Goal: Book appointment/travel/reservation: Book appointment/travel/reservation

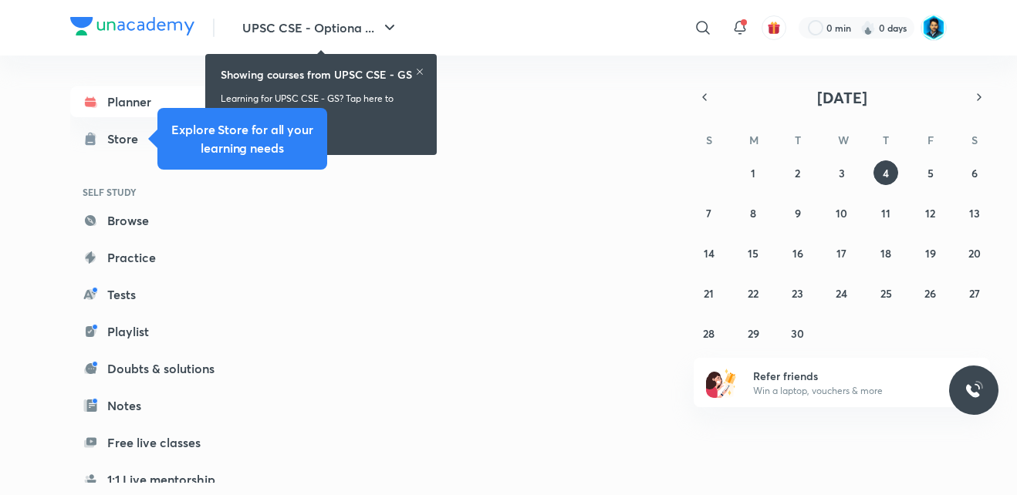
click at [565, 49] on div "UPSC CSE - Optiona ... ​ 0 min 0 days" at bounding box center [508, 28] width 877 height 56
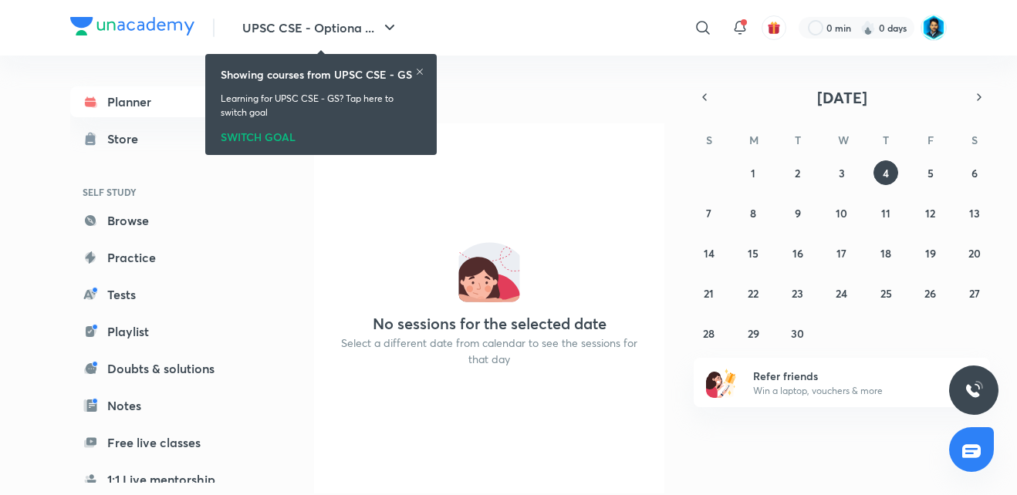
click at [422, 73] on icon at bounding box center [420, 72] width 6 height 6
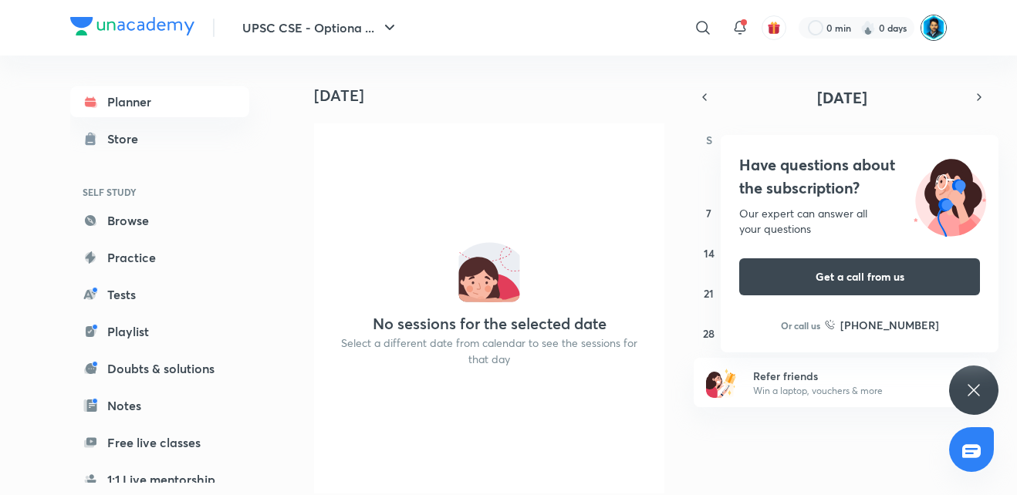
click at [928, 28] on img at bounding box center [934, 28] width 26 height 26
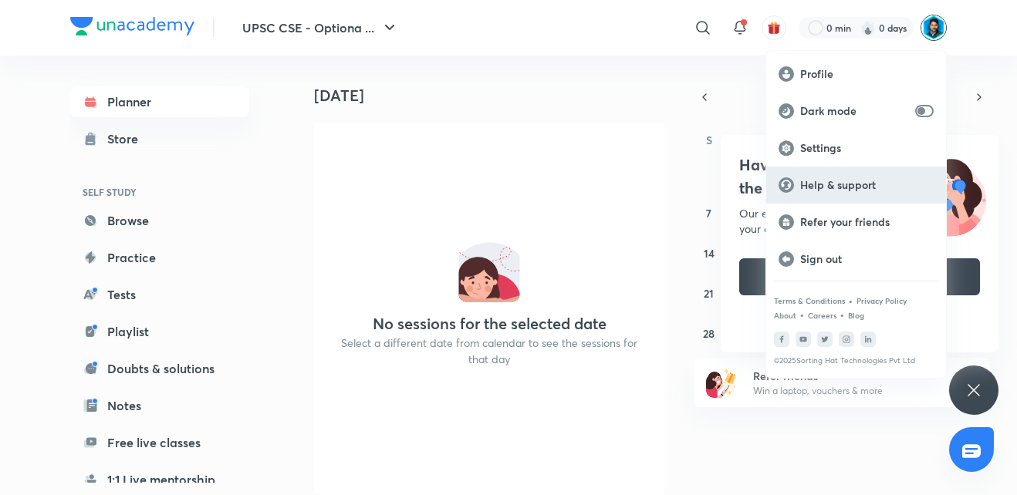
click at [854, 190] on p "Help & support" at bounding box center [867, 185] width 134 height 14
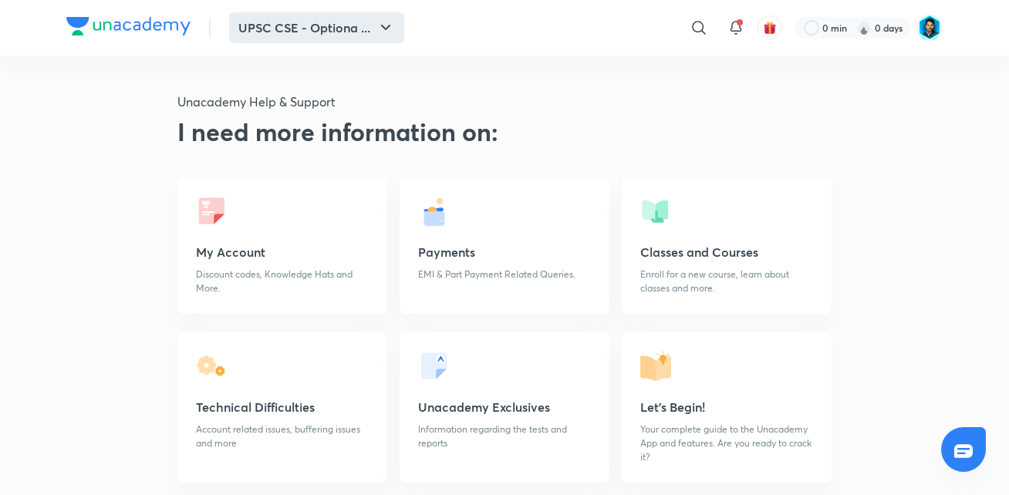
click at [374, 35] on button "UPSC CSE - Optiona ..." at bounding box center [316, 27] width 175 height 31
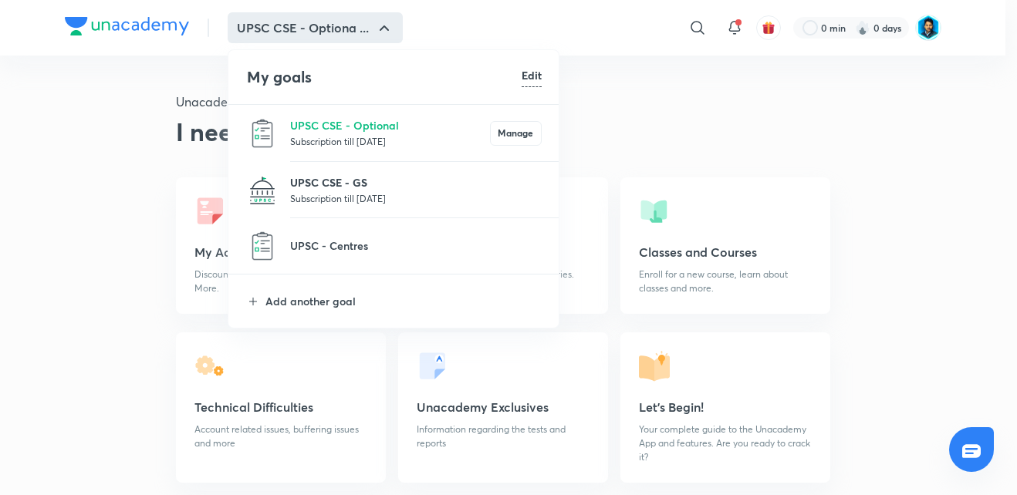
click at [422, 180] on p "UPSC CSE - GS" at bounding box center [416, 182] width 252 height 16
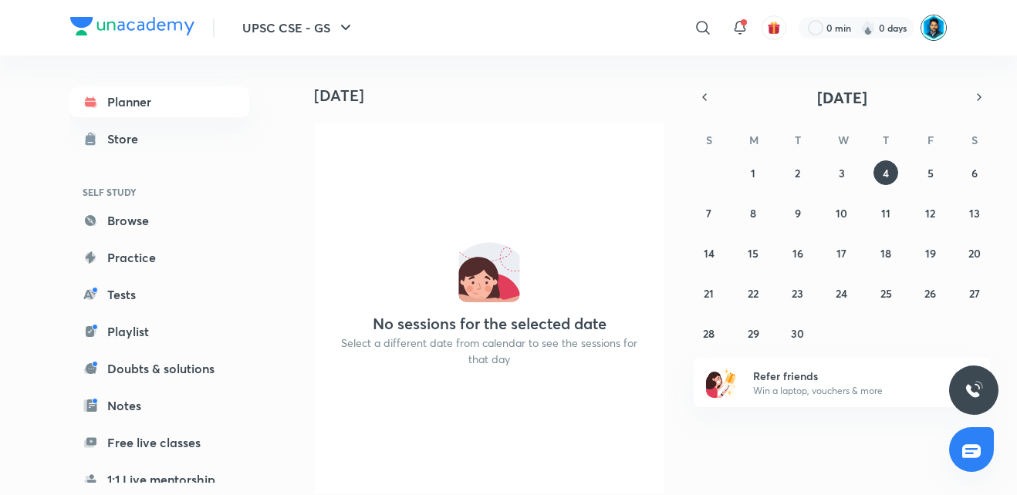
click at [934, 19] on img at bounding box center [934, 28] width 26 height 26
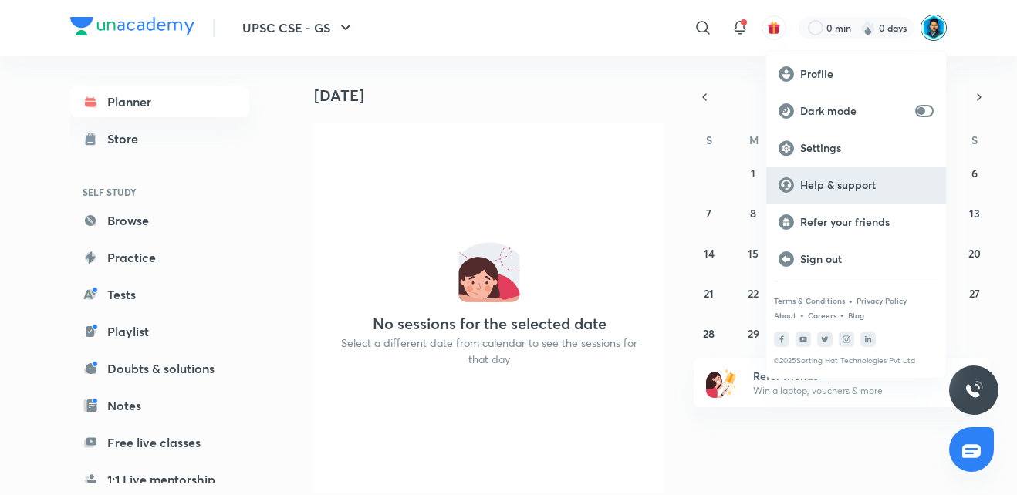
click at [826, 197] on div "Help & support" at bounding box center [856, 185] width 180 height 37
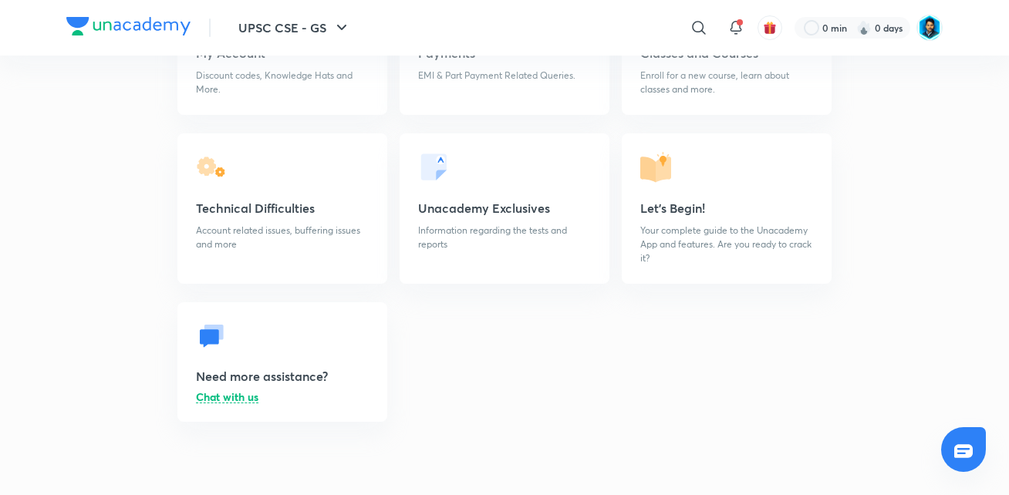
scroll to position [198, 0]
click at [259, 214] on h5 "Technical Difficulties" at bounding box center [282, 209] width 173 height 19
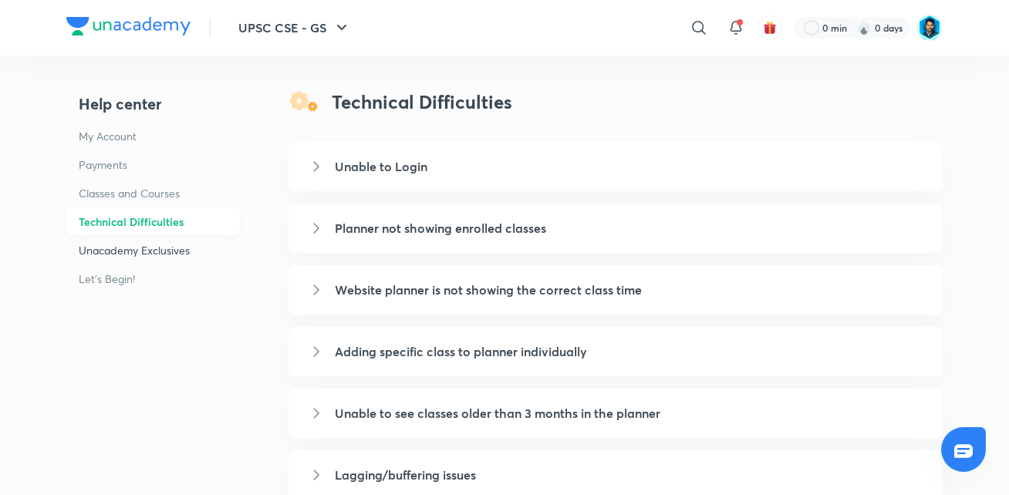
click at [137, 249] on h6 "Unacademy Exclusives" at bounding box center [153, 250] width 174 height 29
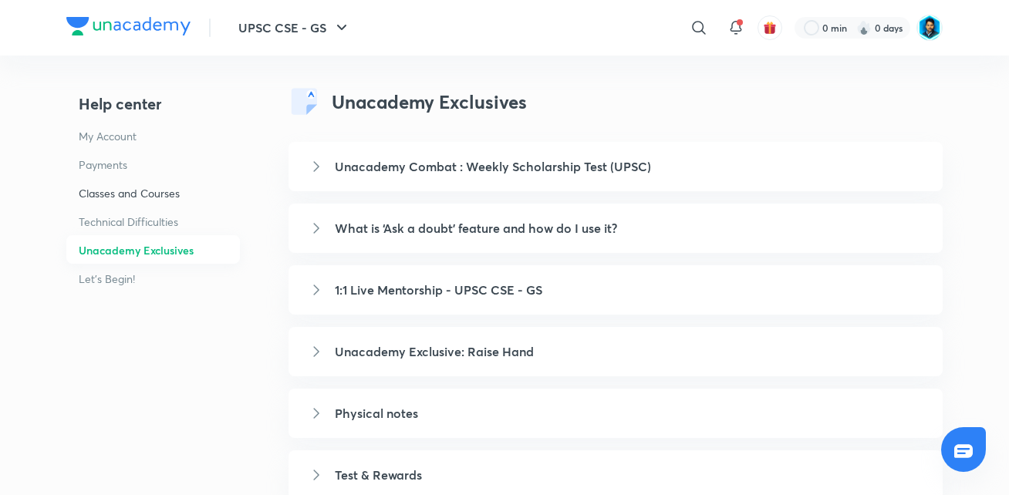
click at [114, 188] on h6 "Classes and Courses" at bounding box center [153, 193] width 174 height 29
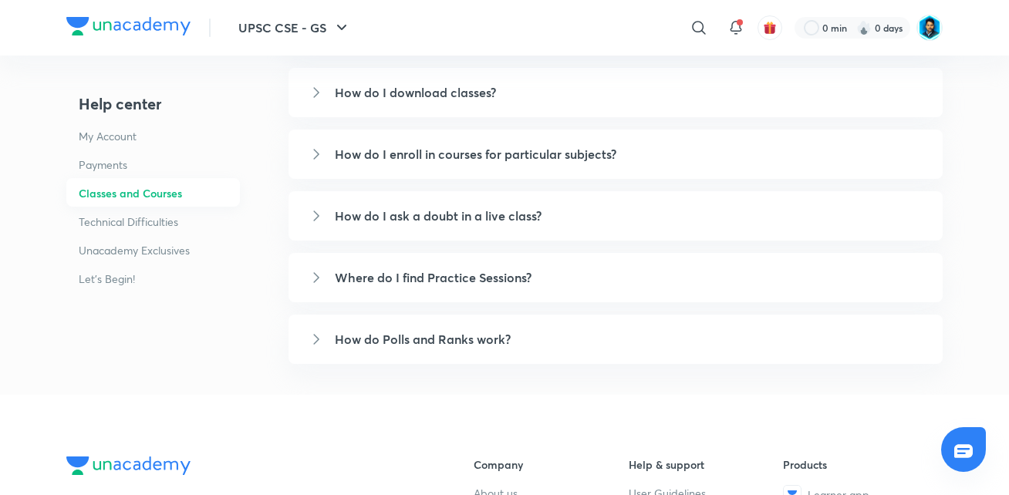
scroll to position [384, 0]
click at [116, 164] on h6 "Payments" at bounding box center [153, 164] width 174 height 29
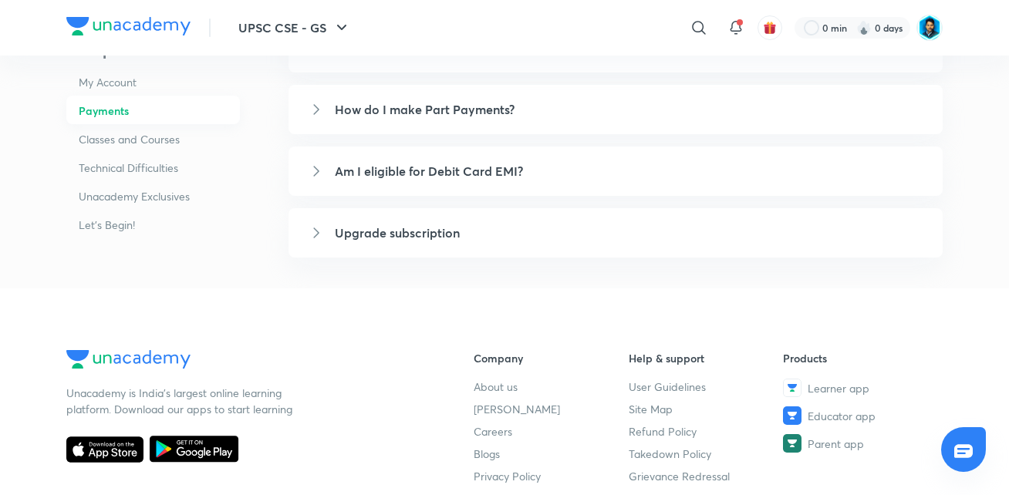
scroll to position [181, 0]
click at [398, 234] on h5 "Upgrade subscription" at bounding box center [630, 232] width 590 height 19
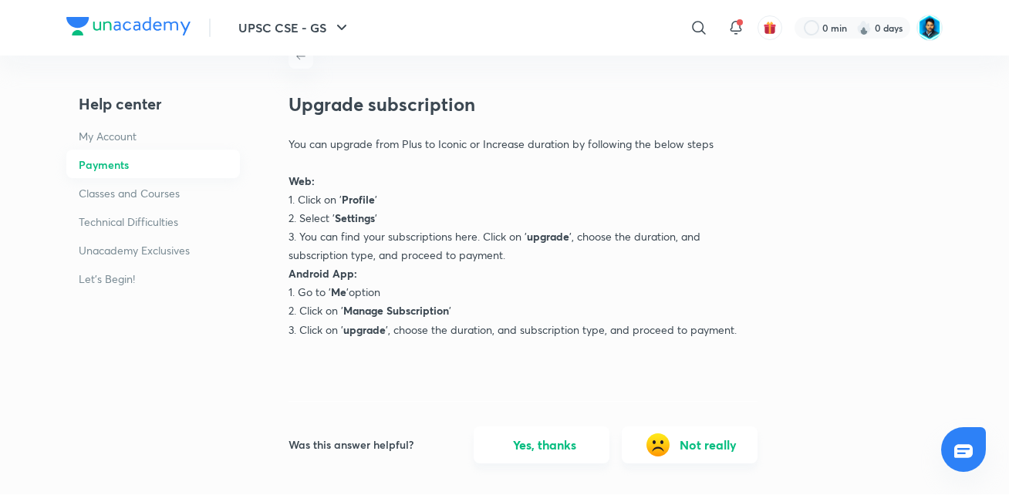
scroll to position [37, 0]
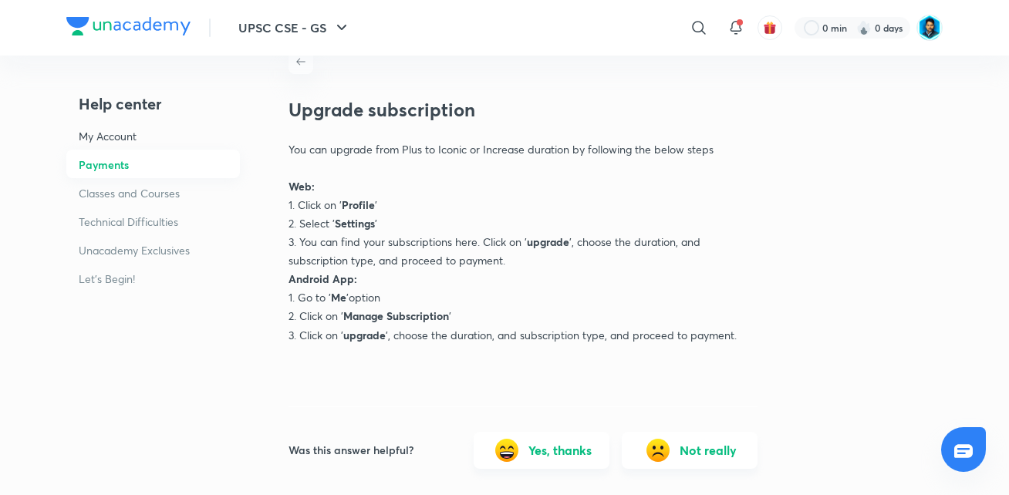
click at [111, 132] on h6 "My Account" at bounding box center [153, 136] width 174 height 29
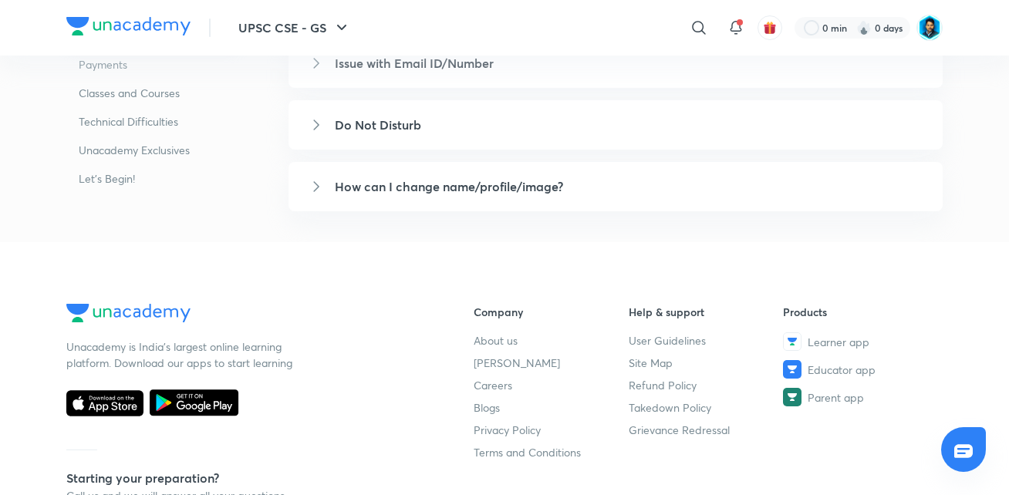
scroll to position [924, 0]
click at [959, 452] on icon at bounding box center [964, 451] width 19 height 19
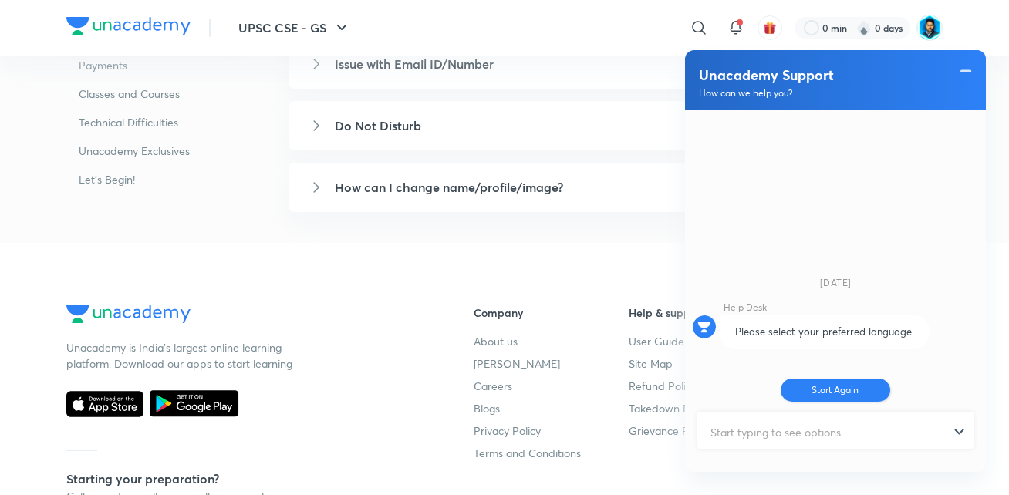
click at [834, 399] on button "Start Again" at bounding box center [836, 390] width 110 height 23
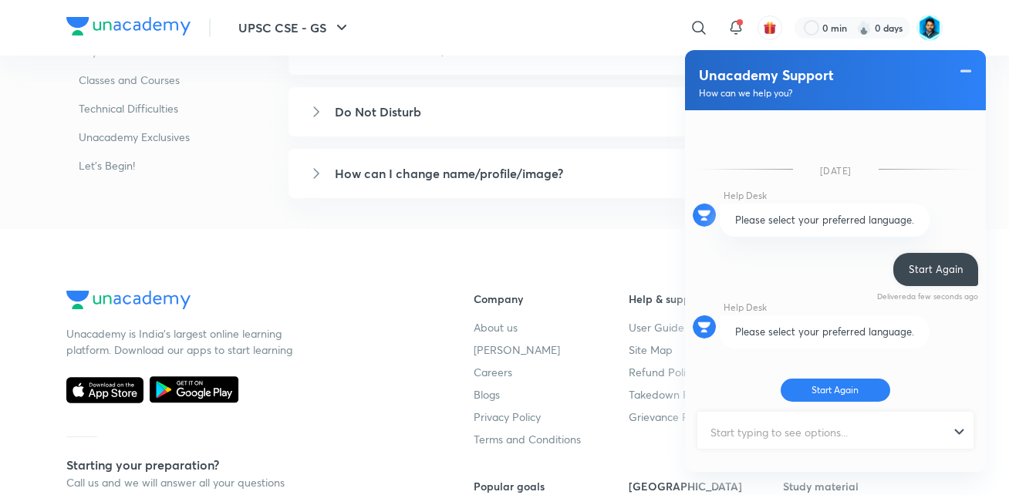
scroll to position [935, 0]
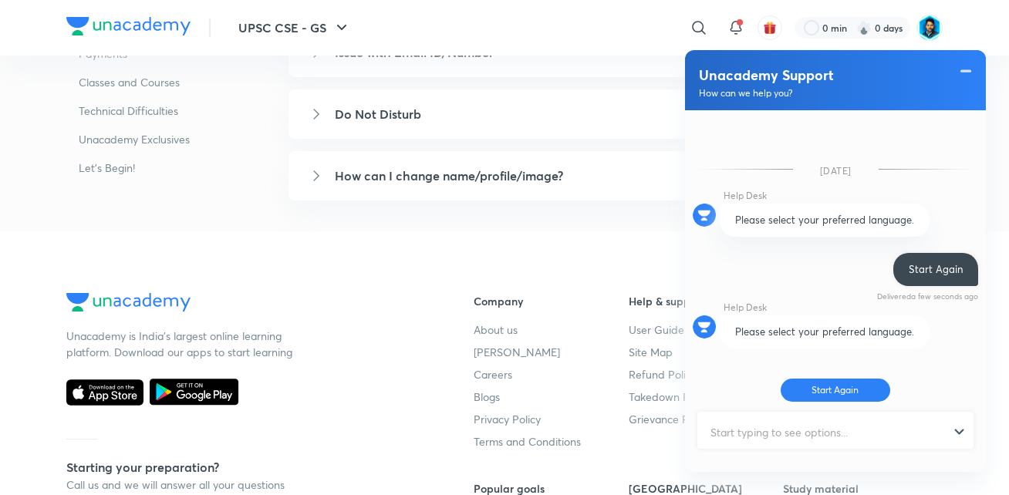
click at [783, 421] on input "text" at bounding box center [828, 433] width 259 height 38
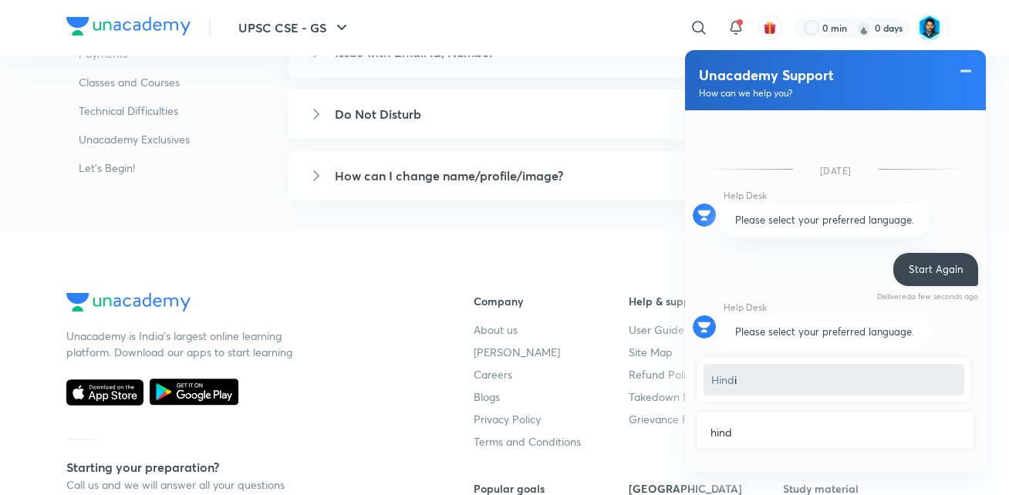
type input "hindi"
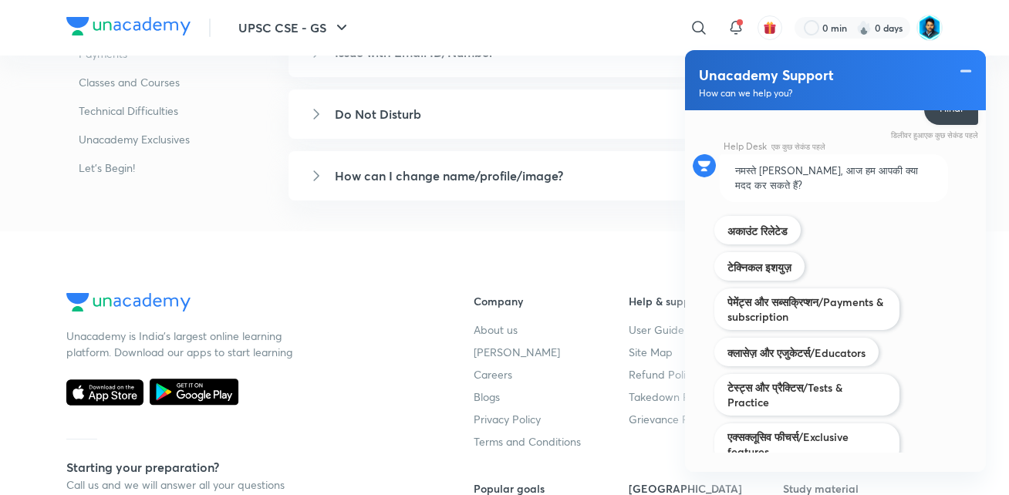
scroll to position [252, 0]
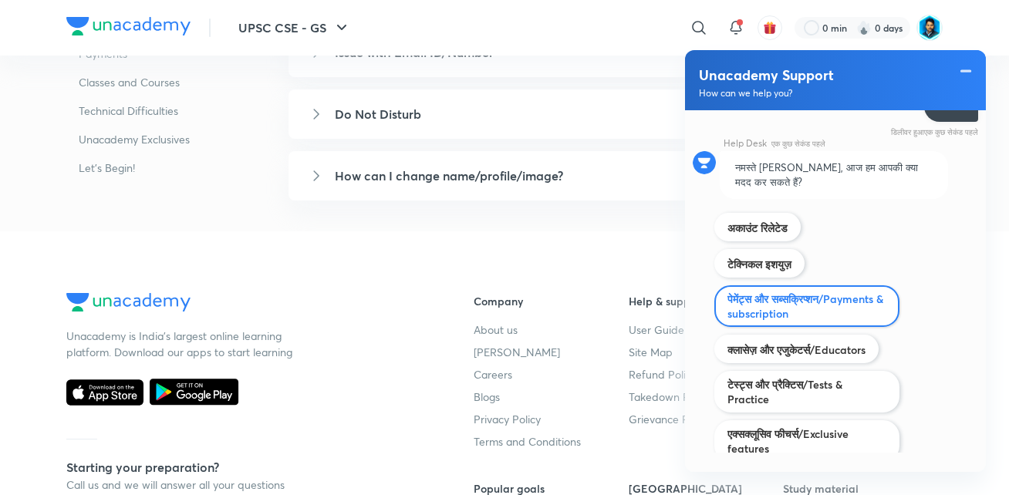
click at [795, 306] on label "पेमेंट्स और सब्सक्रिप्शन/Payments & subscription" at bounding box center [807, 306] width 159 height 29
click at [728, 292] on input "पेमेंट्स और सब्सक्रिप्शन/Payments & subscription" at bounding box center [727, 291] width 1 height 1
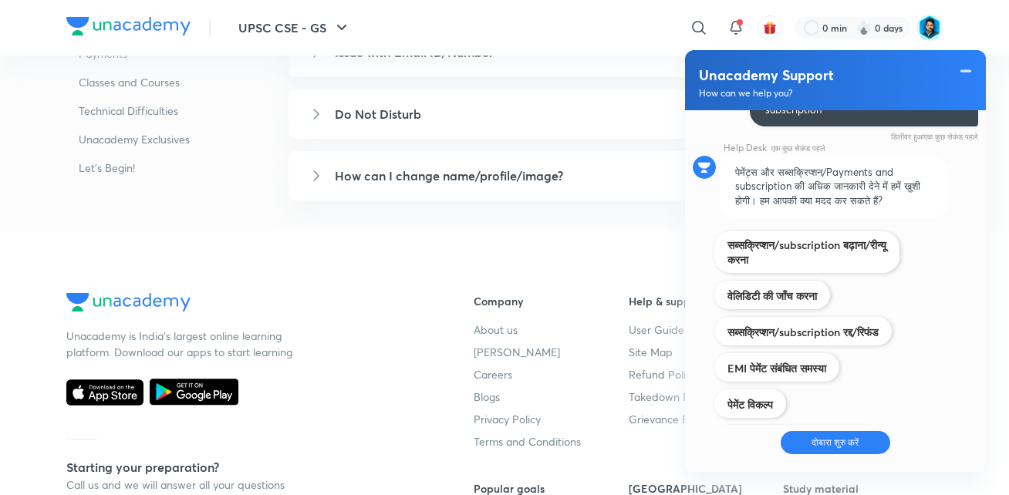
scroll to position [386, 0]
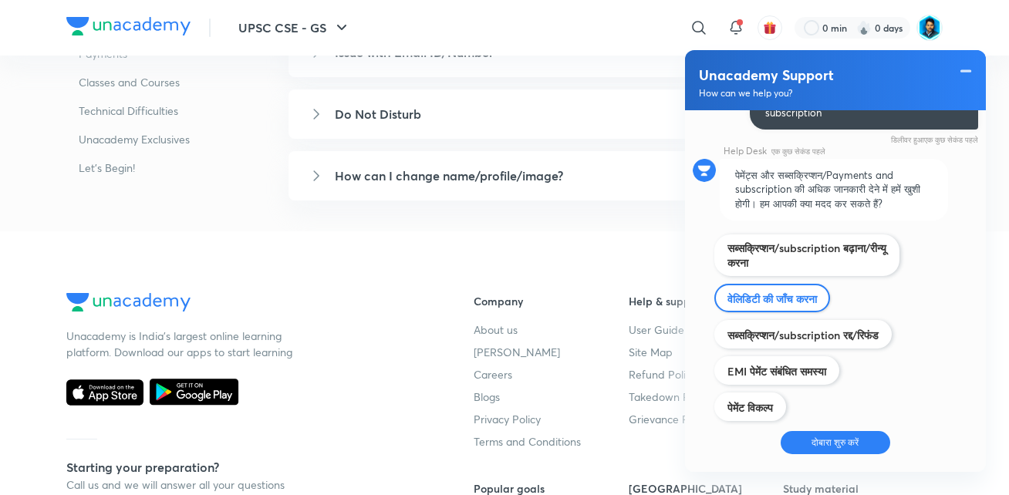
click at [807, 309] on div "वेलिडिटी की जाँच करना" at bounding box center [773, 298] width 116 height 29
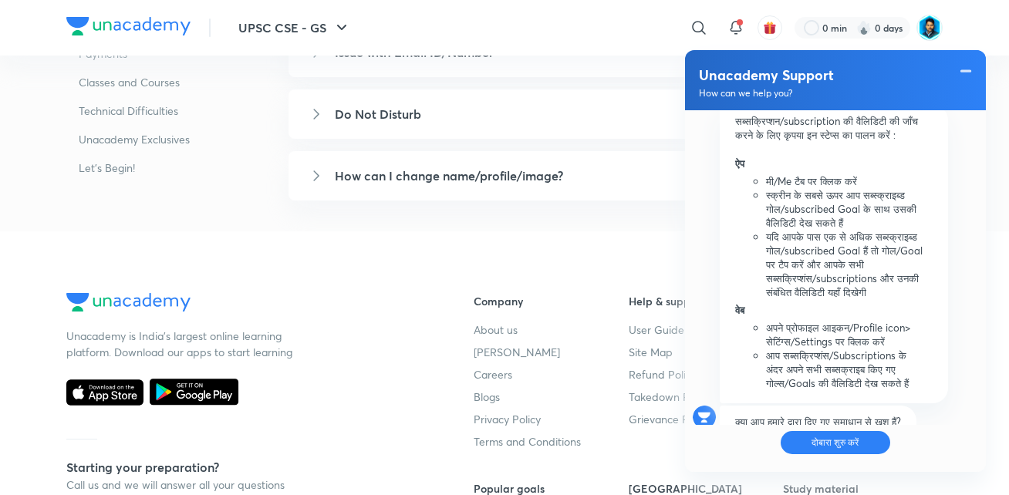
scroll to position [670, 0]
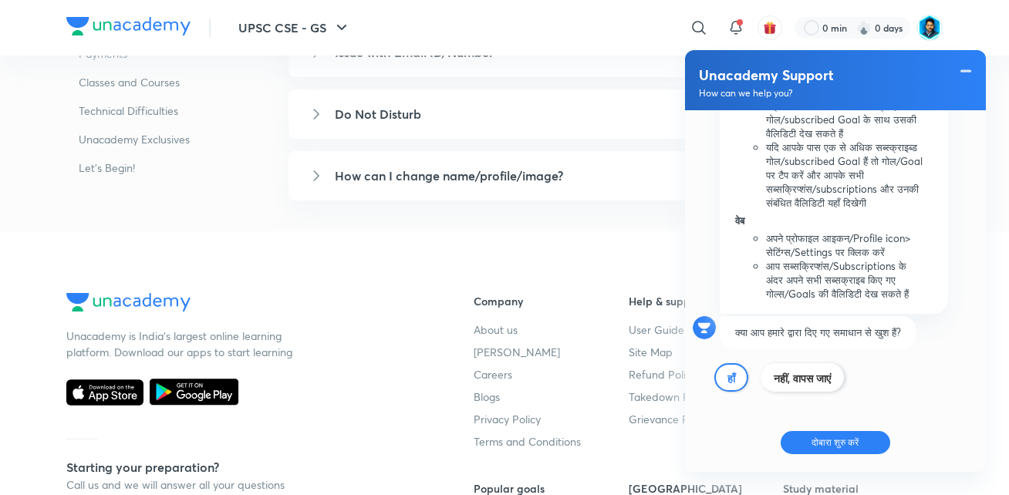
click at [732, 377] on label "हाँ" at bounding box center [732, 378] width 8 height 15
click at [0, 0] on input "अकाउंट रिलेटेड" at bounding box center [0, 0] width 0 height 0
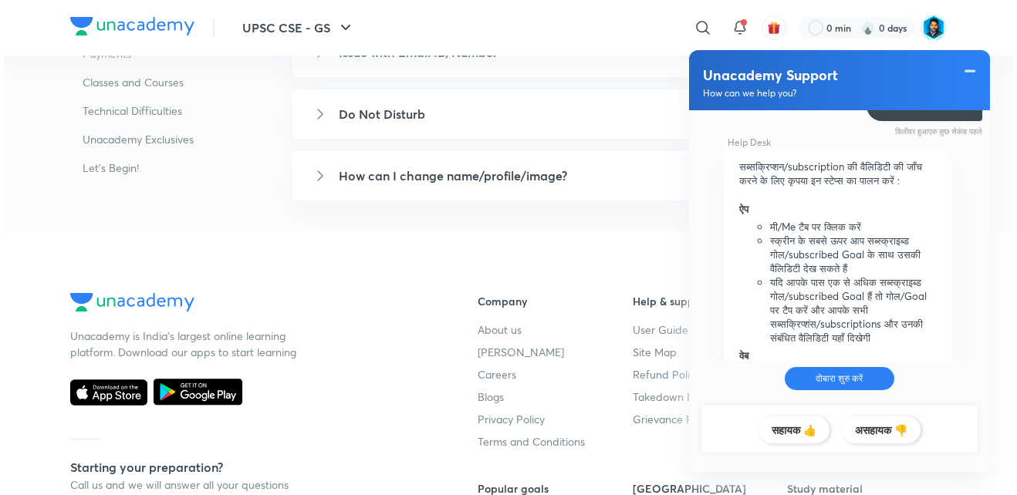
scroll to position [794, 0]
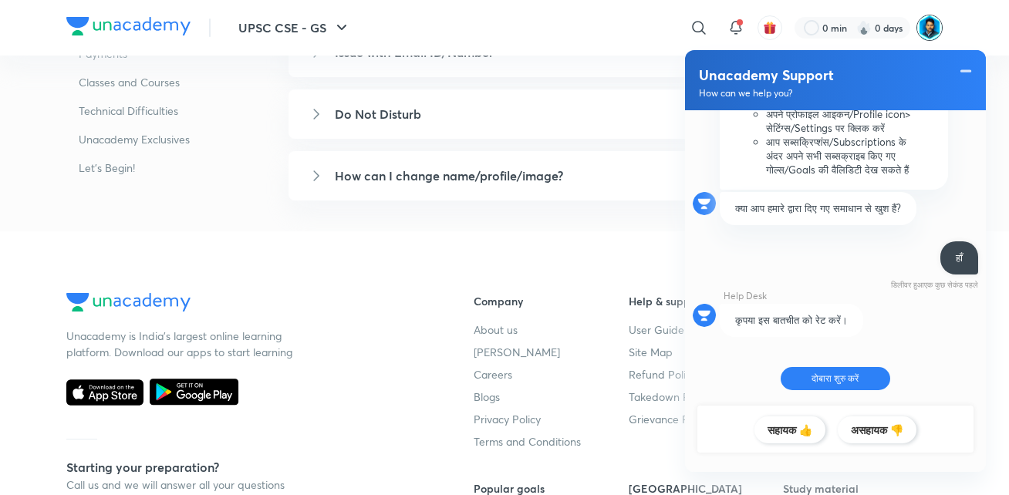
click at [934, 20] on img at bounding box center [930, 28] width 26 height 26
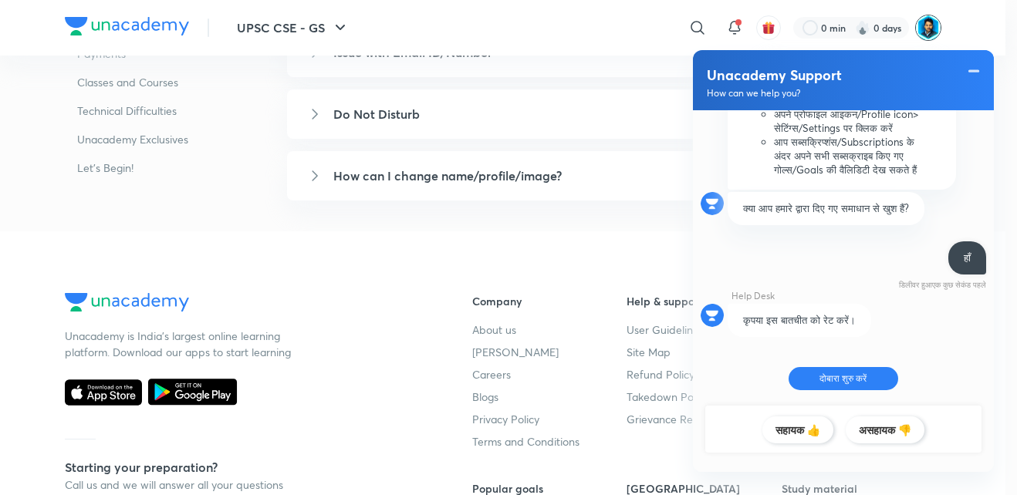
drag, startPoint x: 934, startPoint y: 20, endPoint x: 901, endPoint y: 193, distance: 175.9
click at [826, 374] on button "दोबारा शुरु करें" at bounding box center [844, 378] width 110 height 23
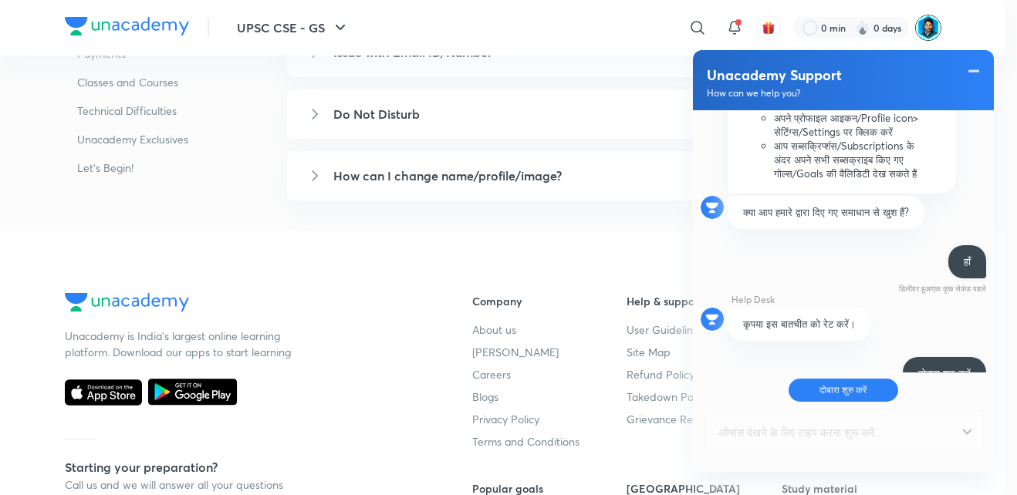
scroll to position [894, 0]
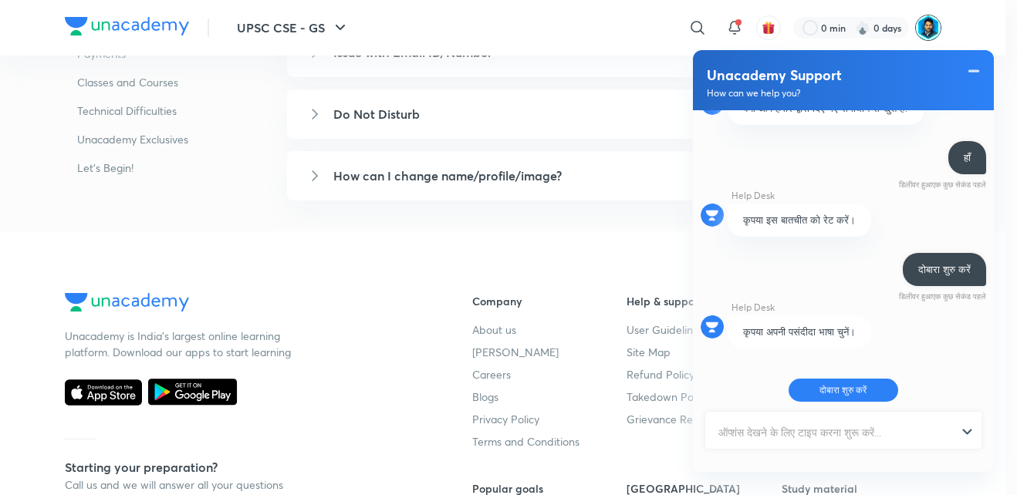
click at [830, 440] on input "text" at bounding box center [836, 433] width 259 height 38
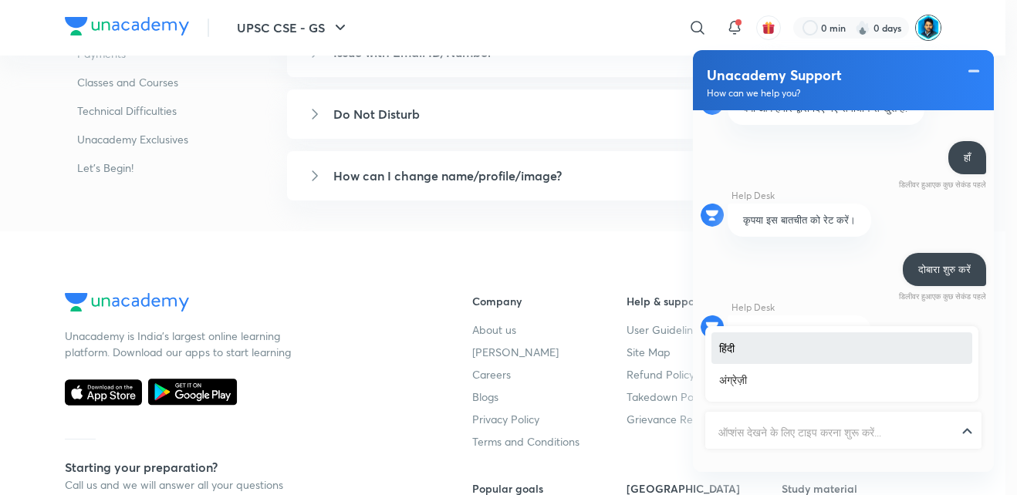
click at [964, 430] on div at bounding box center [843, 433] width 273 height 38
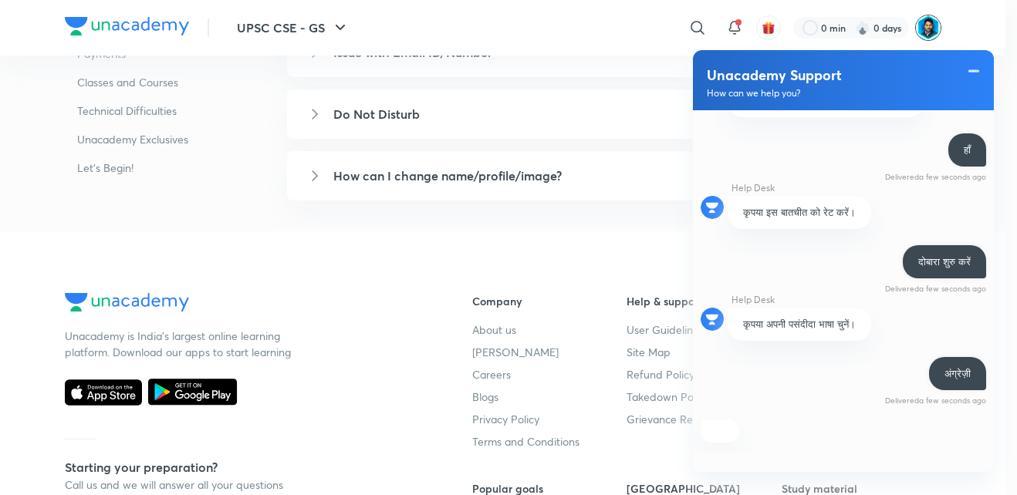
scroll to position [1189, 0]
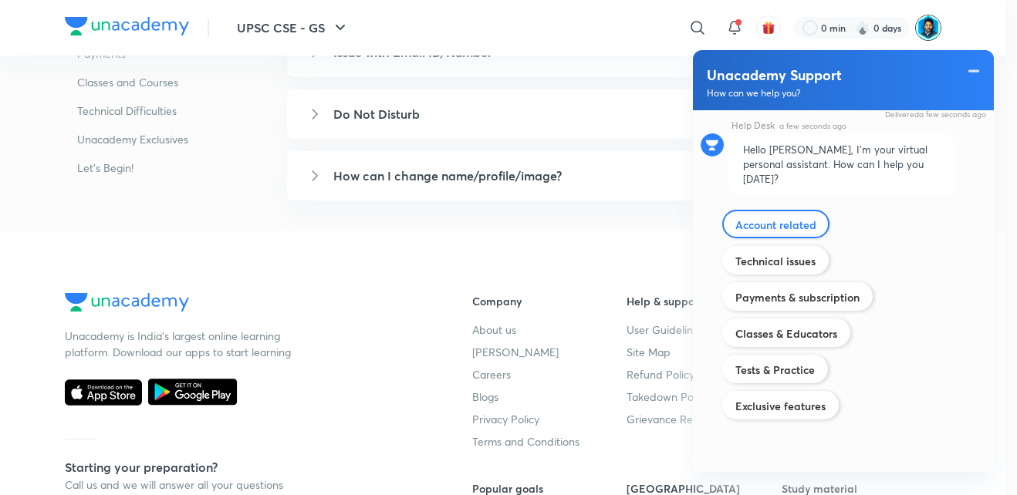
click at [803, 231] on label "Account related" at bounding box center [776, 225] width 81 height 15
click at [0, 0] on input "अकाउंट रिलेटेड" at bounding box center [0, 0] width 0 height 0
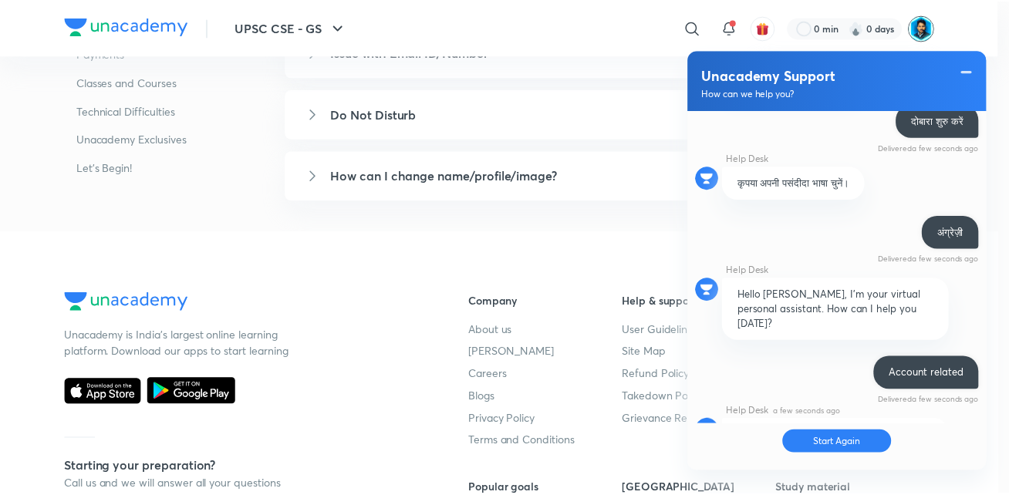
scroll to position [1284, 0]
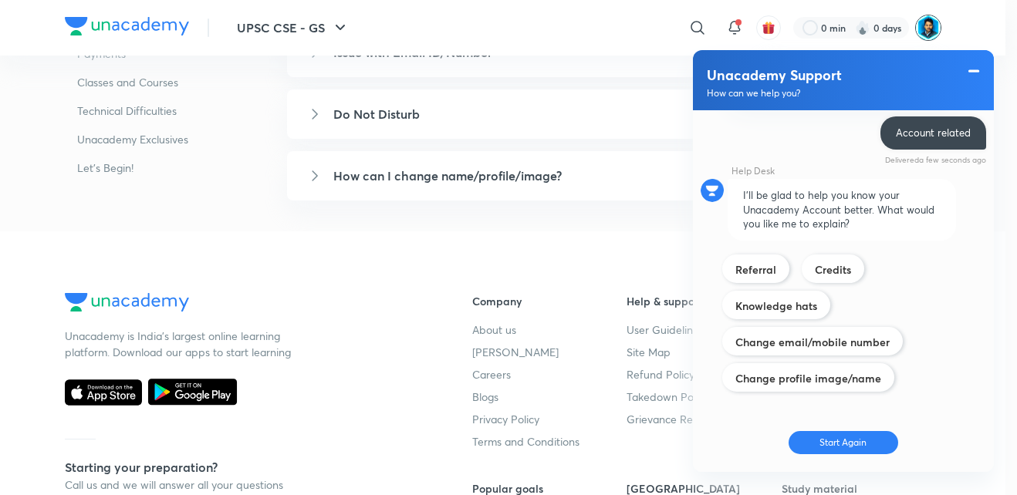
click at [973, 69] on span at bounding box center [973, 71] width 15 height 19
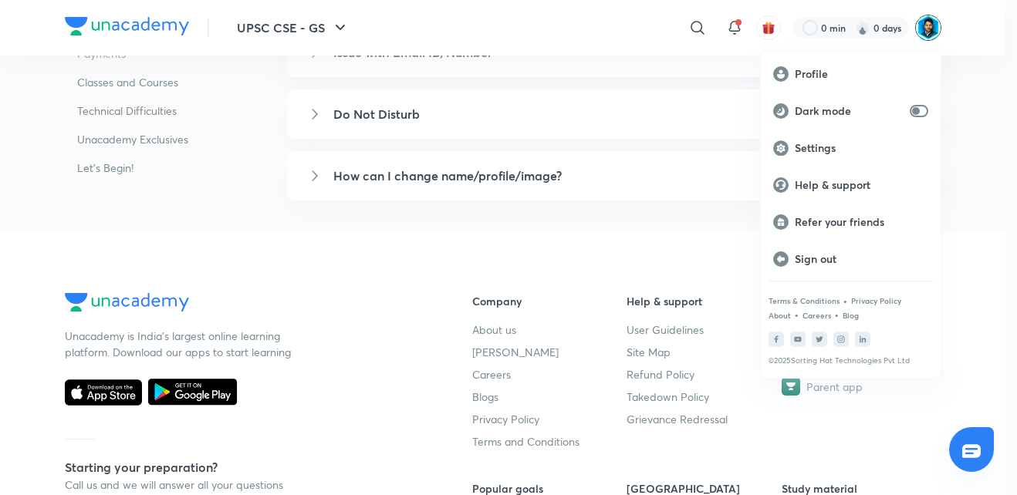
click at [495, 324] on div at bounding box center [508, 247] width 1017 height 495
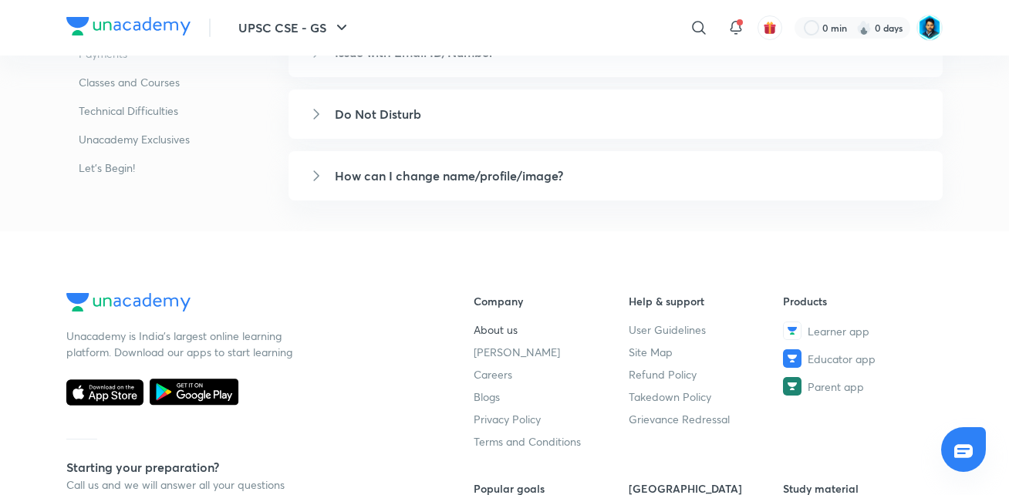
click at [495, 327] on link "About us" at bounding box center [551, 330] width 155 height 16
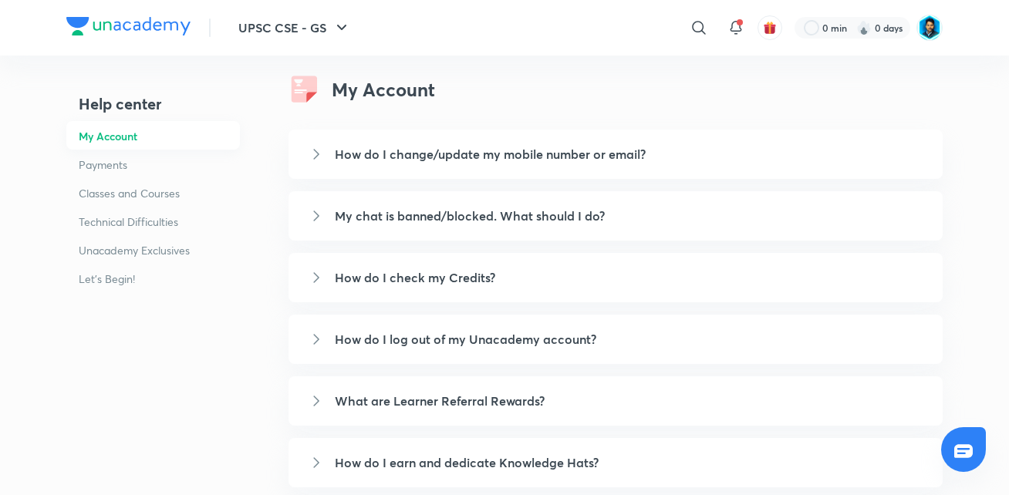
scroll to position [0, 0]
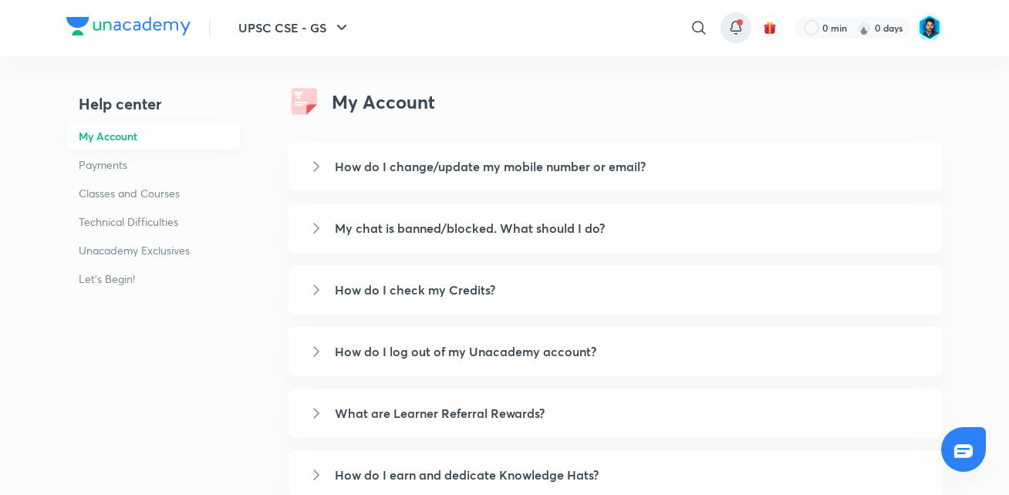
click at [740, 22] on span at bounding box center [740, 22] width 6 height 6
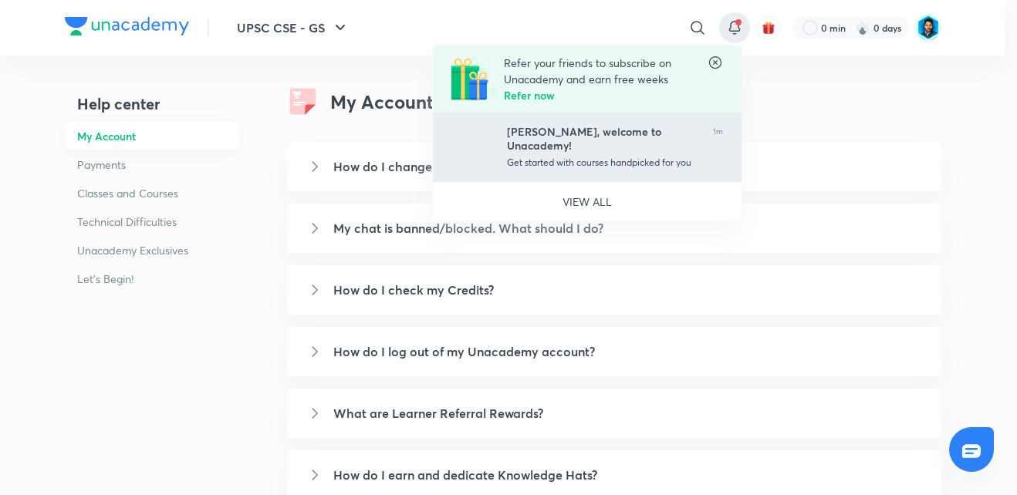
click at [637, 140] on div "[PERSON_NAME], welcome to Unacademy! Get started with courses handpicked for you" at bounding box center [604, 147] width 194 height 45
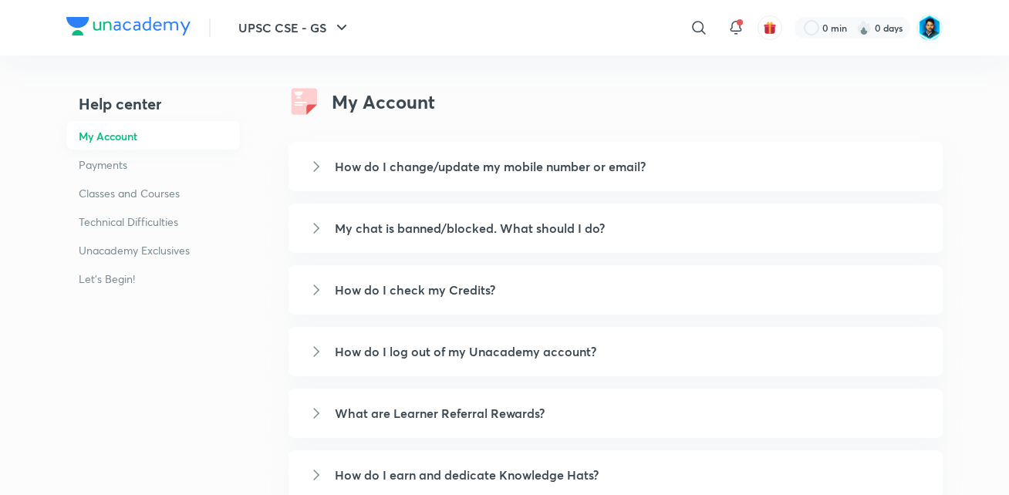
scroll to position [37, 0]
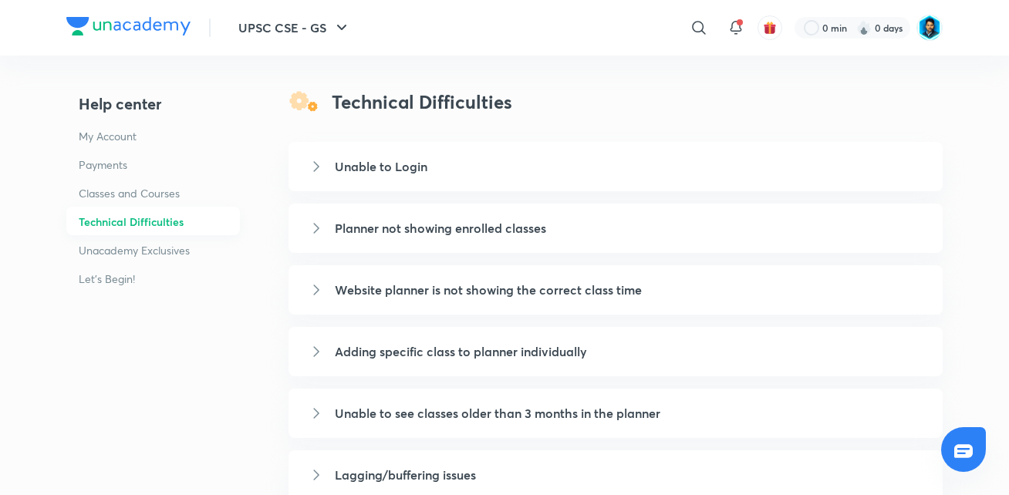
scroll to position [198, 0]
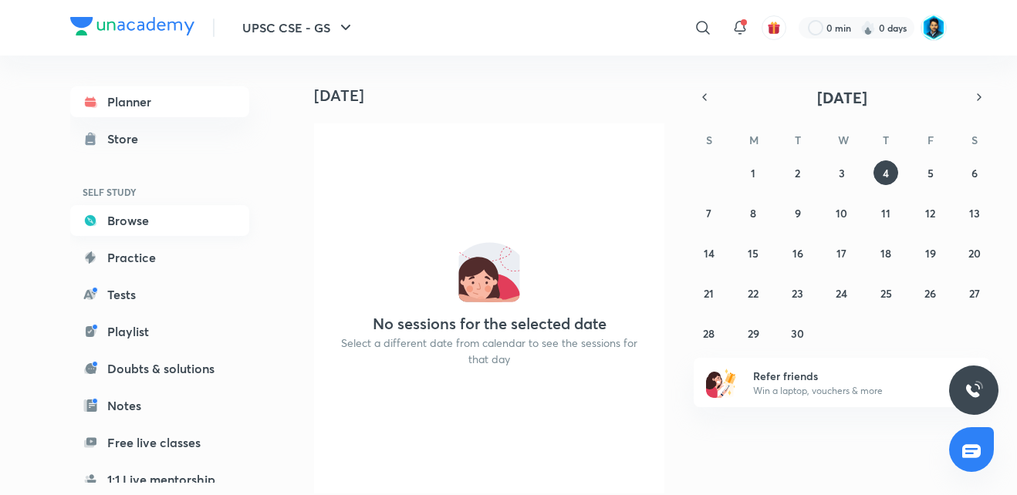
click at [134, 218] on link "Browse" at bounding box center [159, 220] width 179 height 31
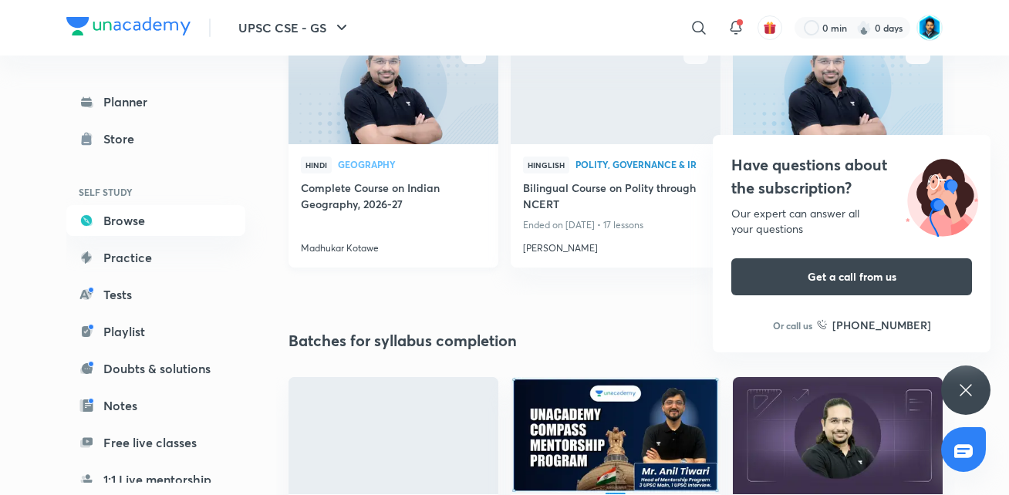
scroll to position [270, 0]
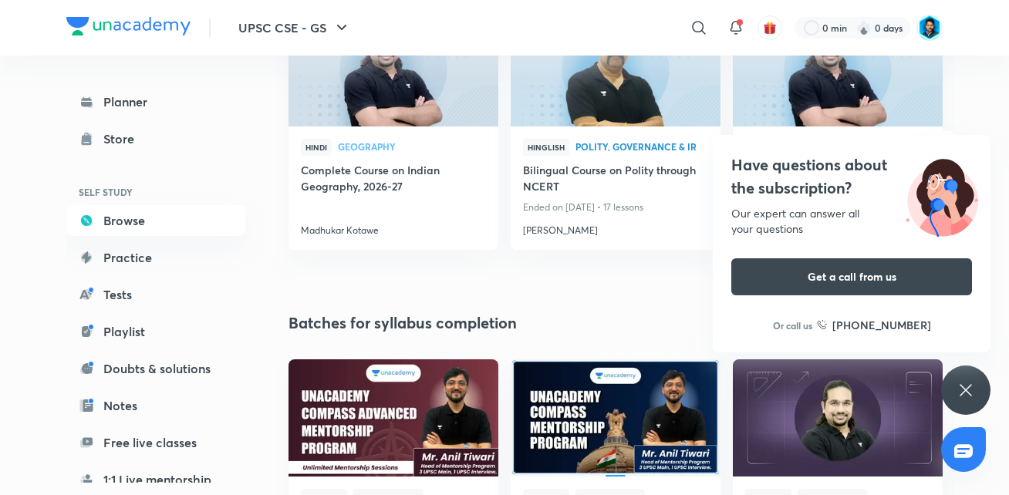
click at [982, 391] on div "Have questions about the subscription? Our expert can answer all your questions…" at bounding box center [966, 390] width 49 height 49
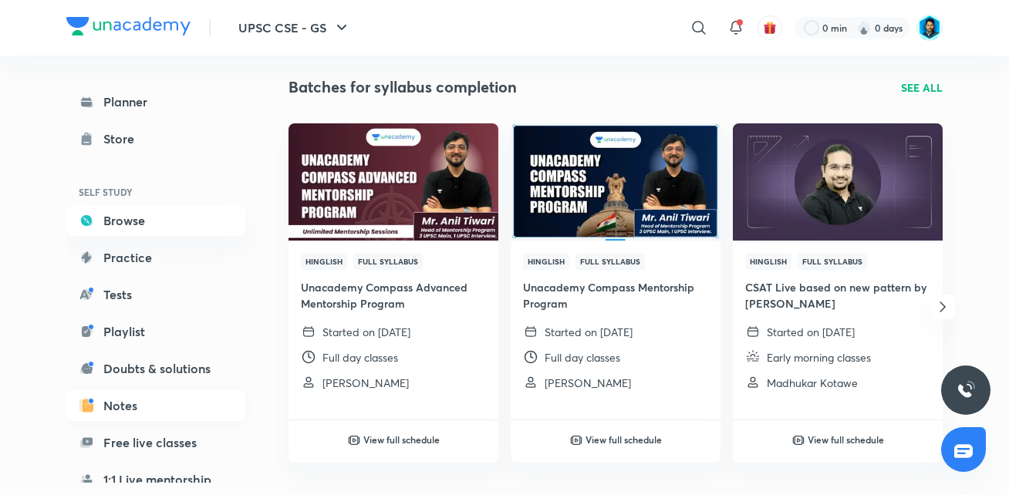
scroll to position [199, 0]
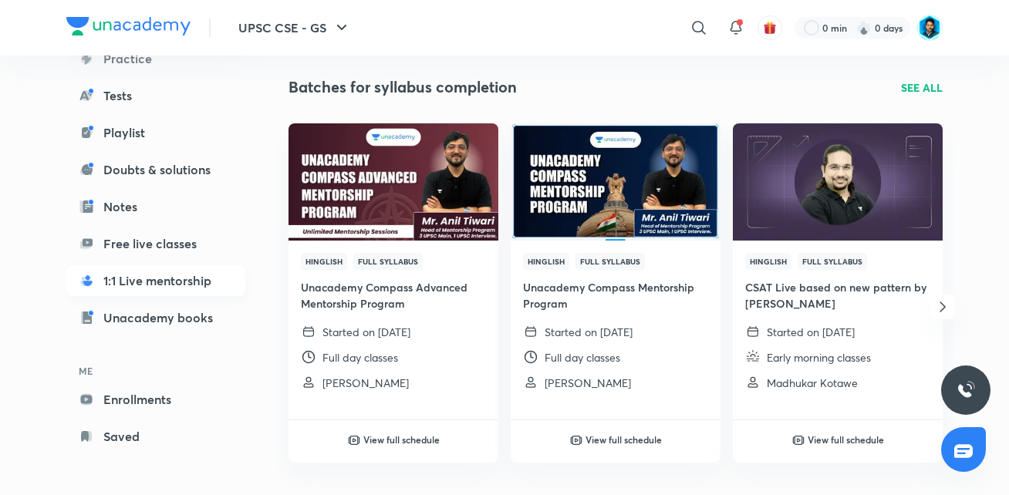
click at [144, 279] on link "1:1 Live mentorship" at bounding box center [155, 280] width 179 height 31
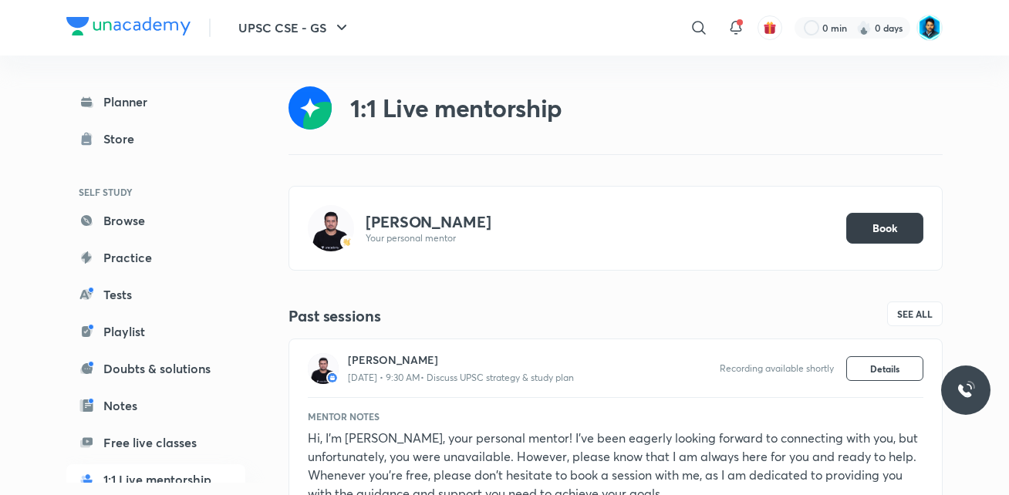
click at [886, 225] on span "Book" at bounding box center [885, 228] width 25 height 15
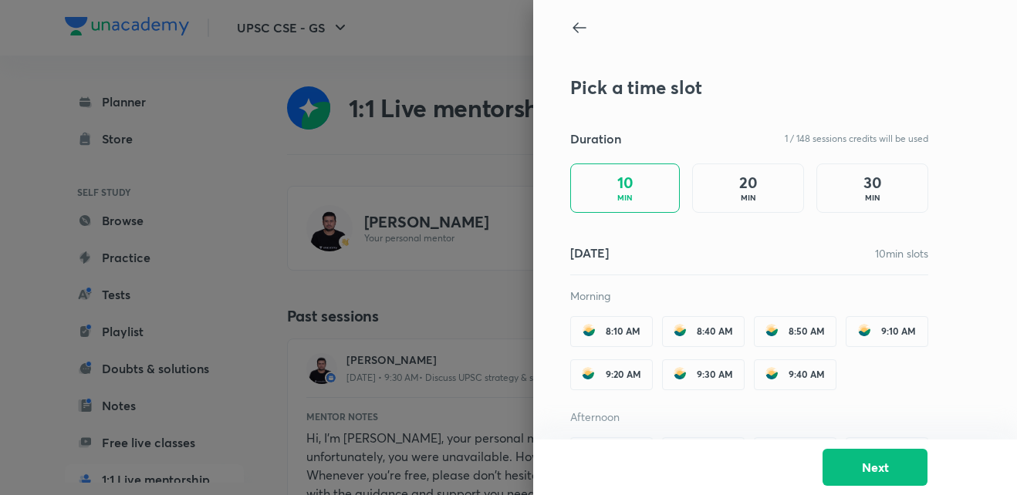
click at [739, 179] on h4 "20" at bounding box center [748, 183] width 19 height 19
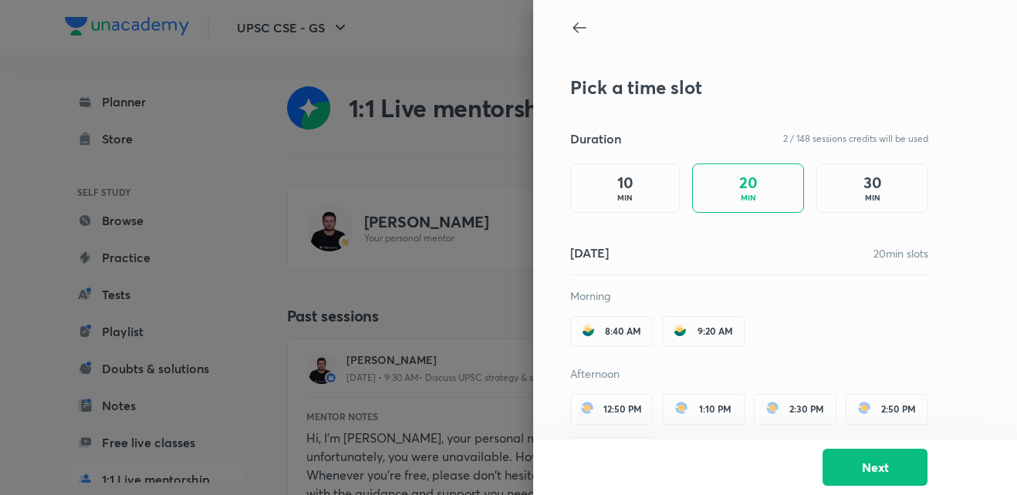
click at [641, 170] on div "10 MIN" at bounding box center [625, 188] width 110 height 49
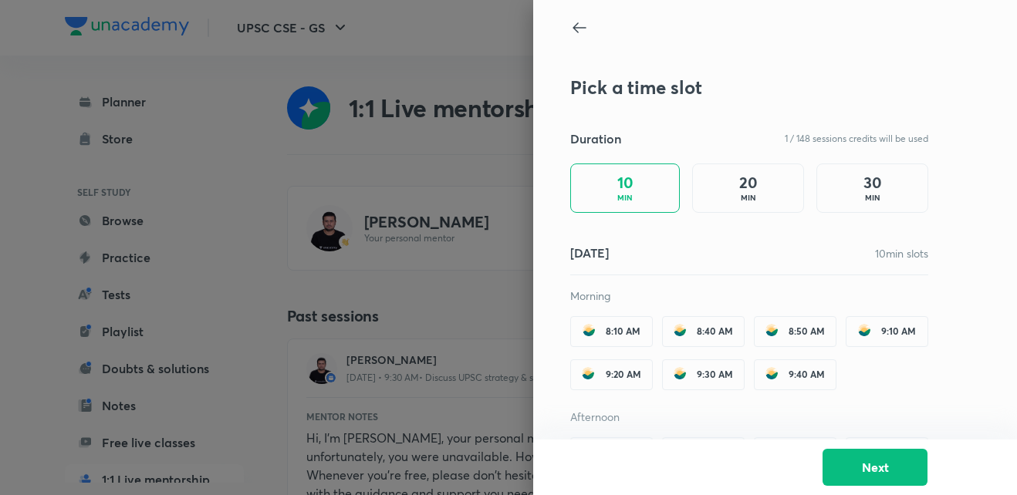
click at [610, 330] on span "8:10 AM" at bounding box center [623, 331] width 35 height 11
click at [743, 201] on p "MIN" at bounding box center [748, 198] width 15 height 12
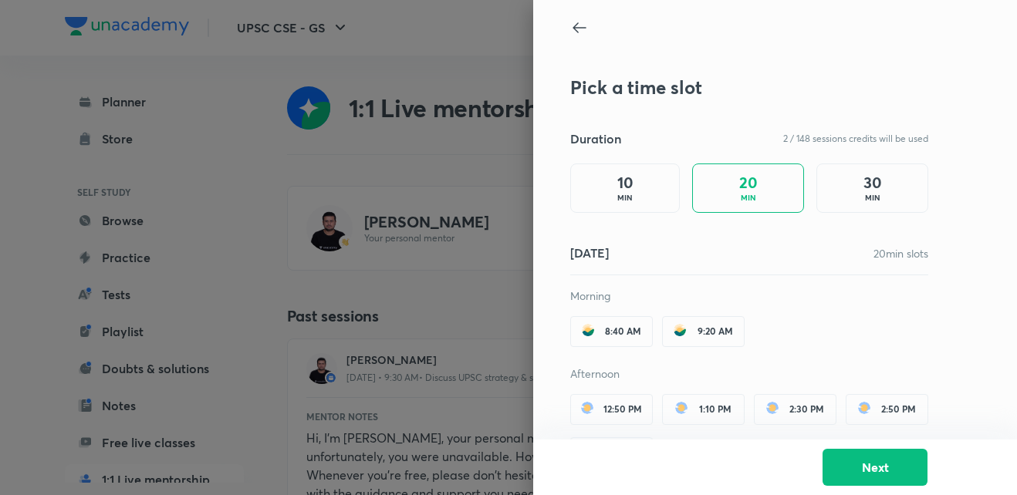
click at [609, 341] on div "8:40 AM" at bounding box center [611, 331] width 83 height 31
click at [867, 462] on button "Next" at bounding box center [875, 466] width 105 height 37
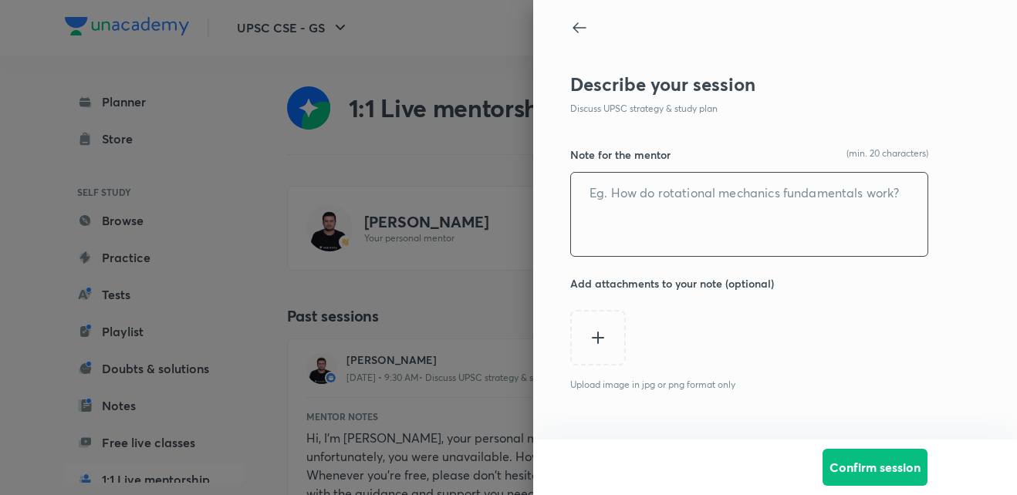
click at [669, 195] on textarea at bounding box center [749, 214] width 357 height 83
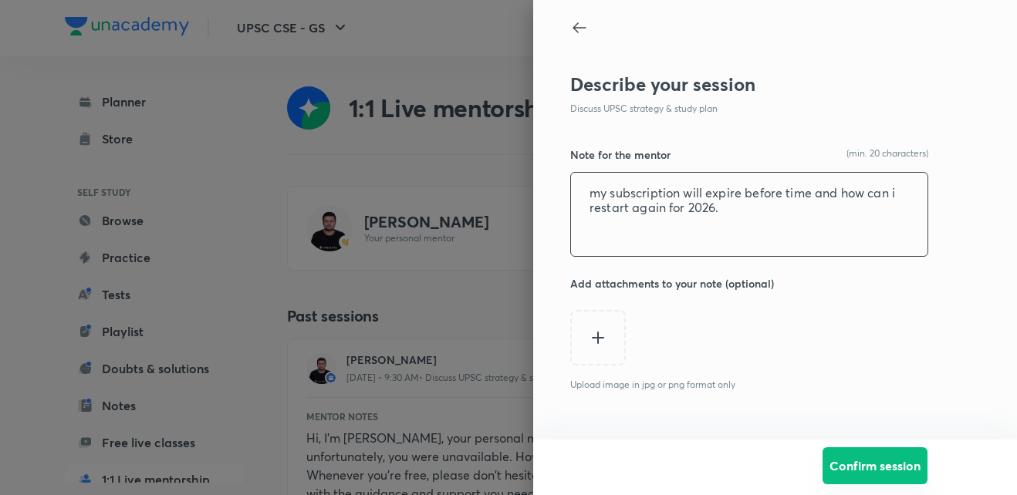
type textarea "my subscription will expire before time and how can i restart again for 2026."
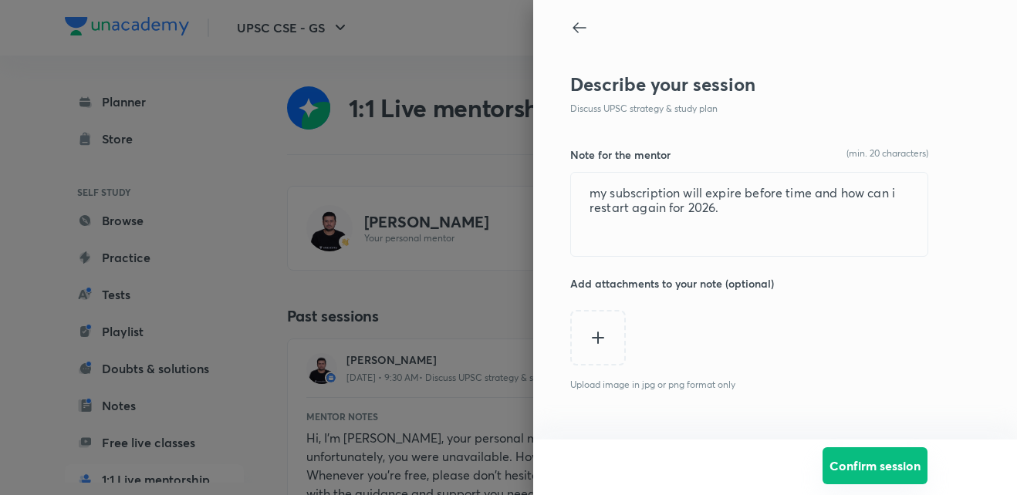
click at [881, 469] on button "Confirm session" at bounding box center [875, 466] width 105 height 37
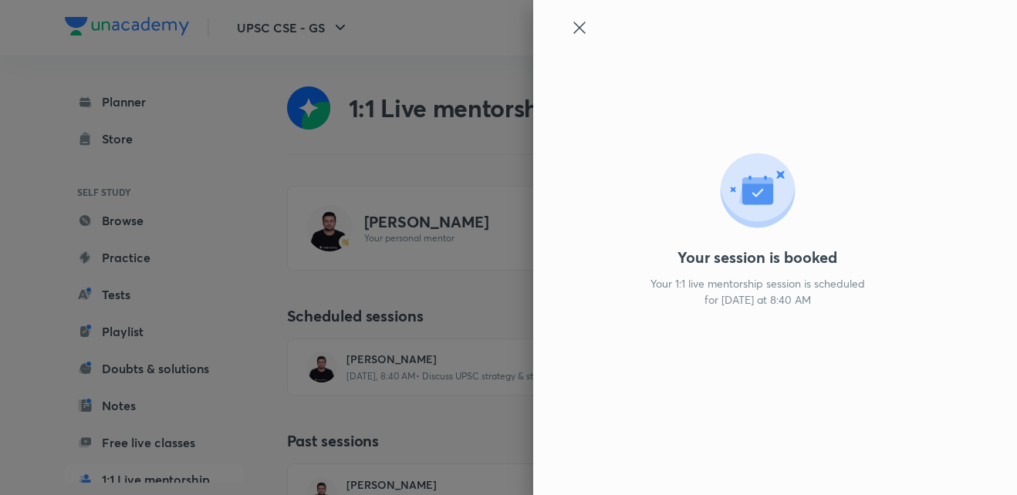
click at [580, 27] on icon at bounding box center [579, 28] width 12 height 12
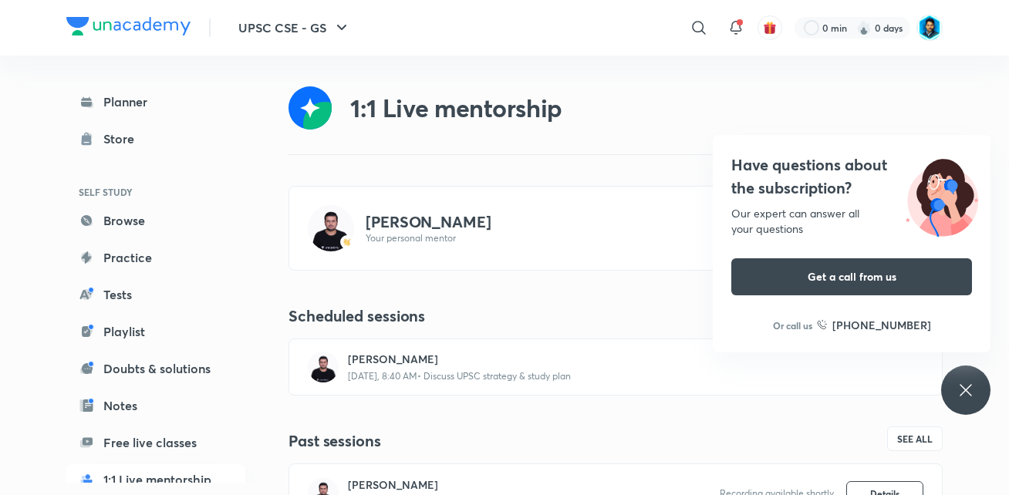
click at [965, 398] on icon at bounding box center [966, 390] width 19 height 19
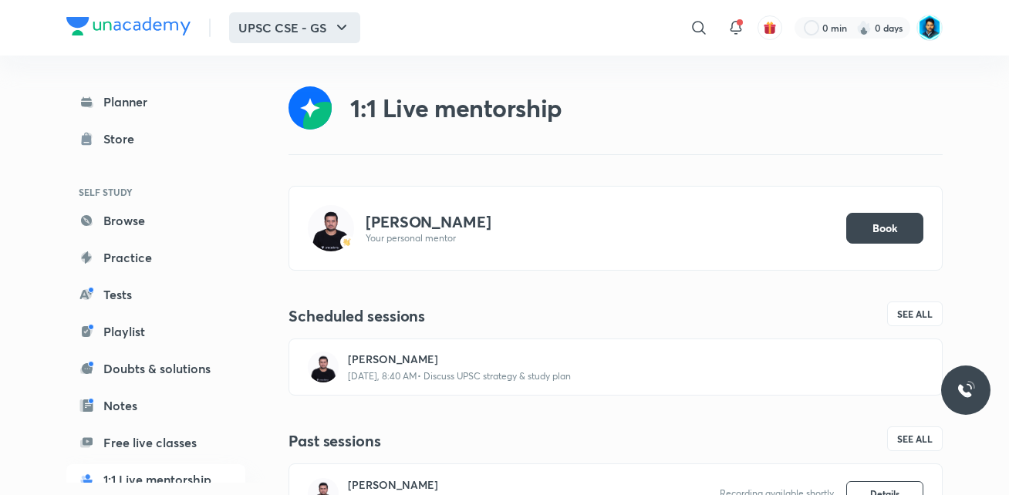
click at [336, 36] on icon "button" at bounding box center [342, 28] width 19 height 19
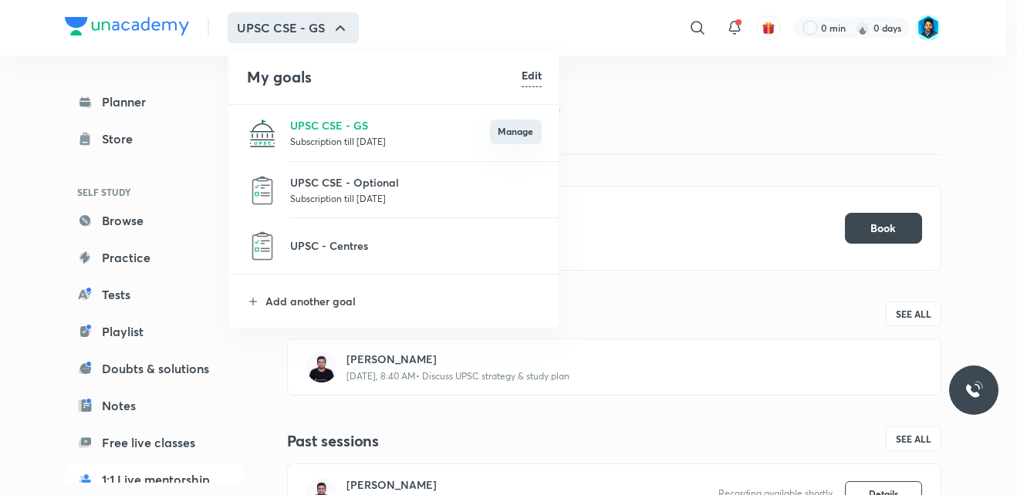
click at [517, 141] on button "Manage" at bounding box center [516, 132] width 52 height 25
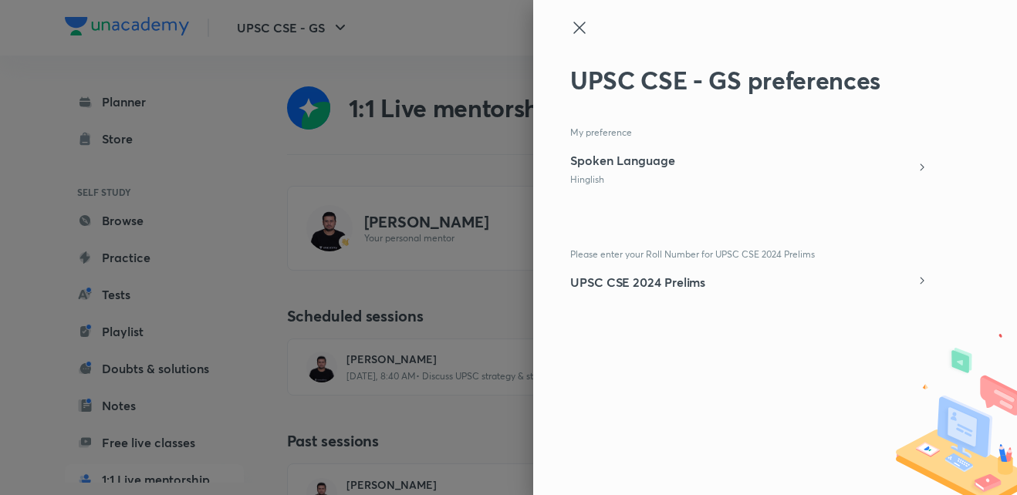
click at [580, 29] on icon at bounding box center [579, 28] width 12 height 12
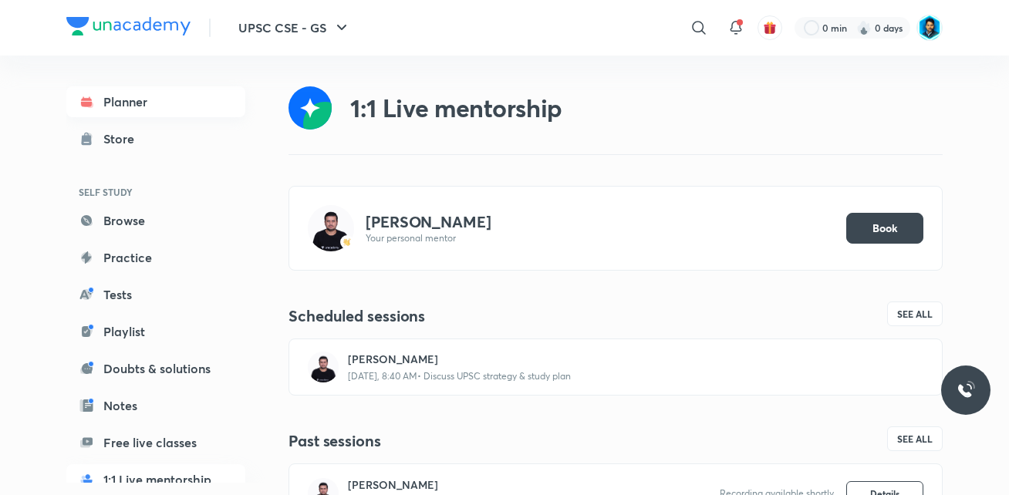
click at [125, 106] on link "Planner" at bounding box center [155, 101] width 179 height 31
